Goal: Task Accomplishment & Management: Manage account settings

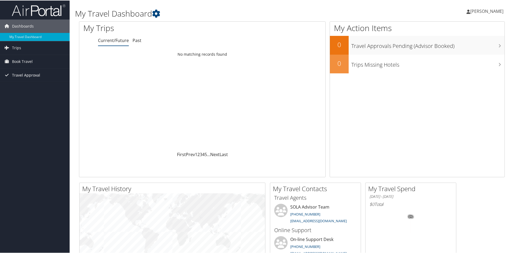
click at [17, 74] on span "Travel Approval" at bounding box center [26, 74] width 28 height 13
click at [17, 110] on link "Approvals (Beta)" at bounding box center [35, 110] width 70 height 8
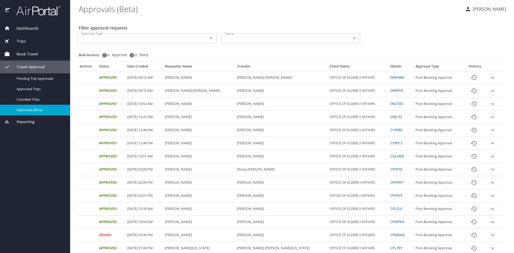
click at [490, 117] on icon "expand row" at bounding box center [493, 117] width 6 height 6
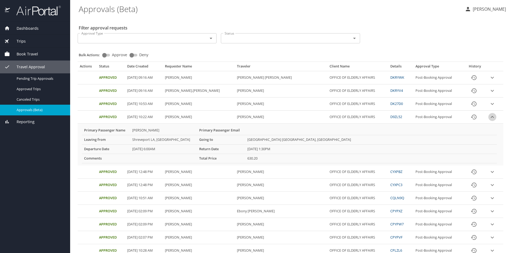
click at [489, 117] on icon "expand row" at bounding box center [492, 117] width 6 height 6
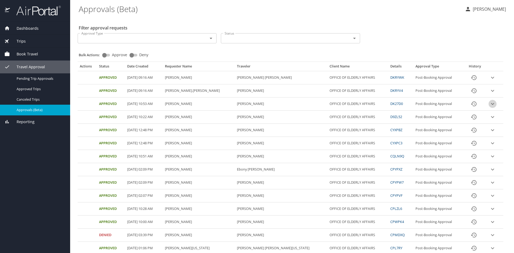
click at [491, 103] on icon "expand row" at bounding box center [492, 104] width 3 height 2
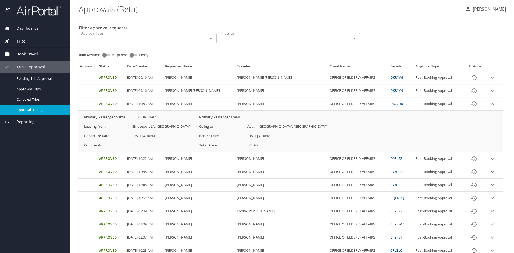
click at [489, 103] on icon "expand row" at bounding box center [492, 104] width 6 height 6
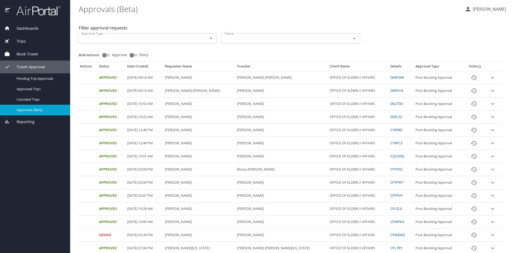
click at [491, 103] on icon "expand row" at bounding box center [492, 104] width 3 height 2
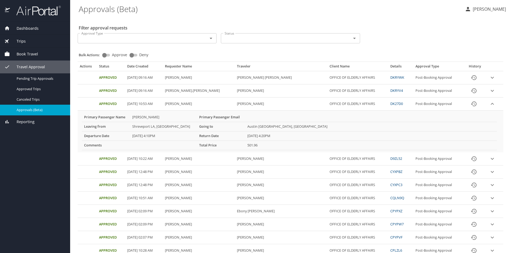
click at [399, 20] on div "Filter approval requests Approval Type Approval Type Status Status Bulk Actions…" at bounding box center [292, 237] width 427 height 440
click at [466, 9] on icon "button" at bounding box center [468, 9] width 4 height 4
click at [471, 59] on li "Sign out" at bounding box center [482, 60] width 55 height 10
